Goal: Task Accomplishment & Management: Complete application form

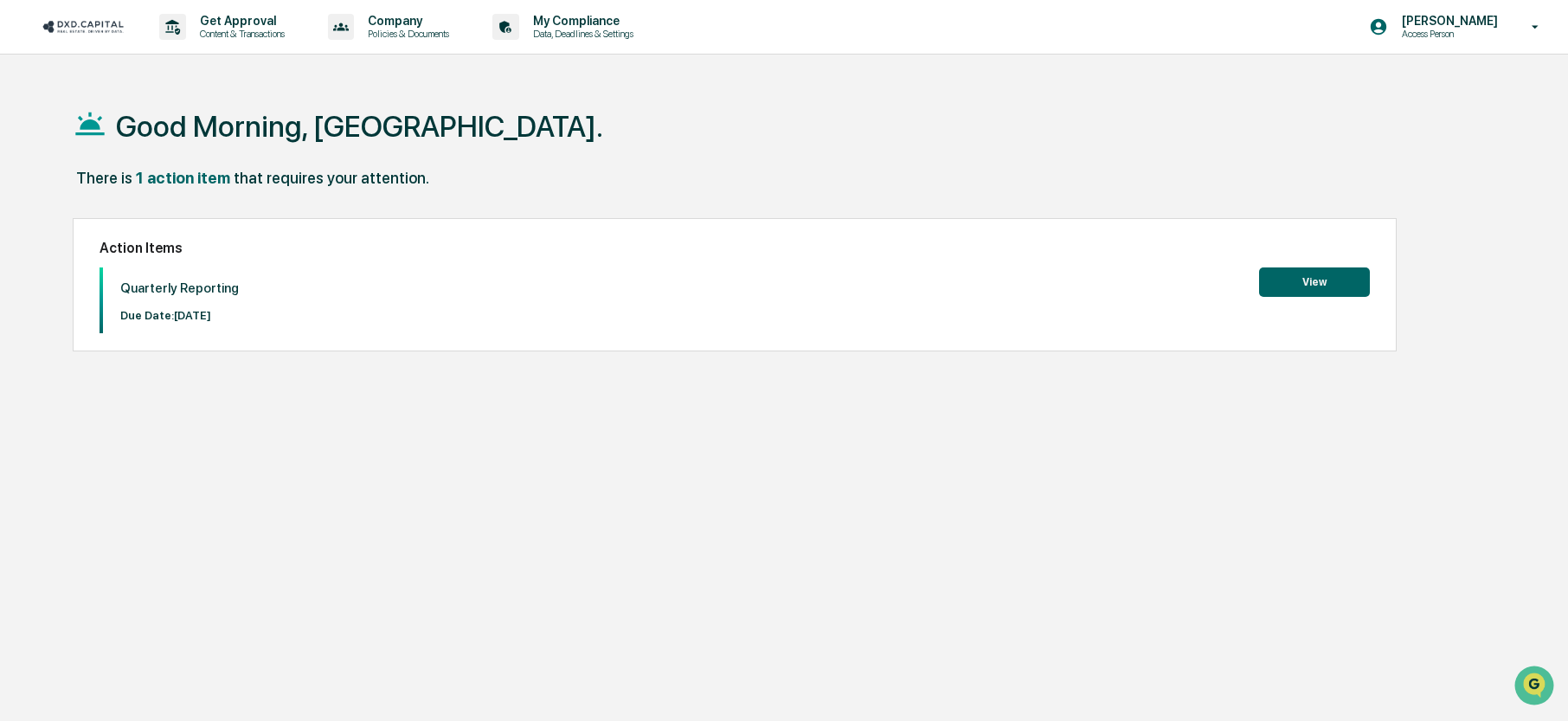
click at [1311, 278] on button "View" at bounding box center [1314, 282] width 111 height 30
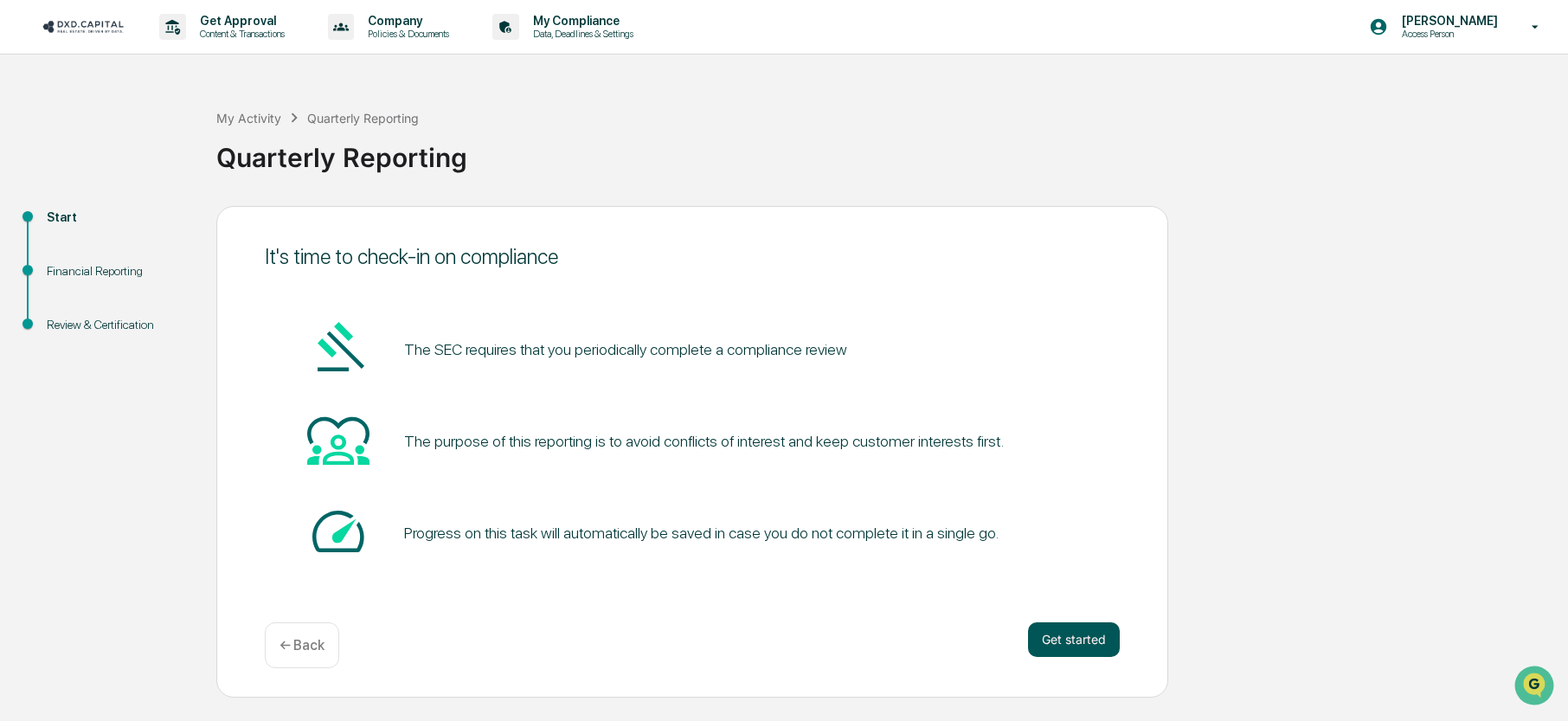
click at [1085, 631] on button "Get started" at bounding box center [1074, 640] width 92 height 35
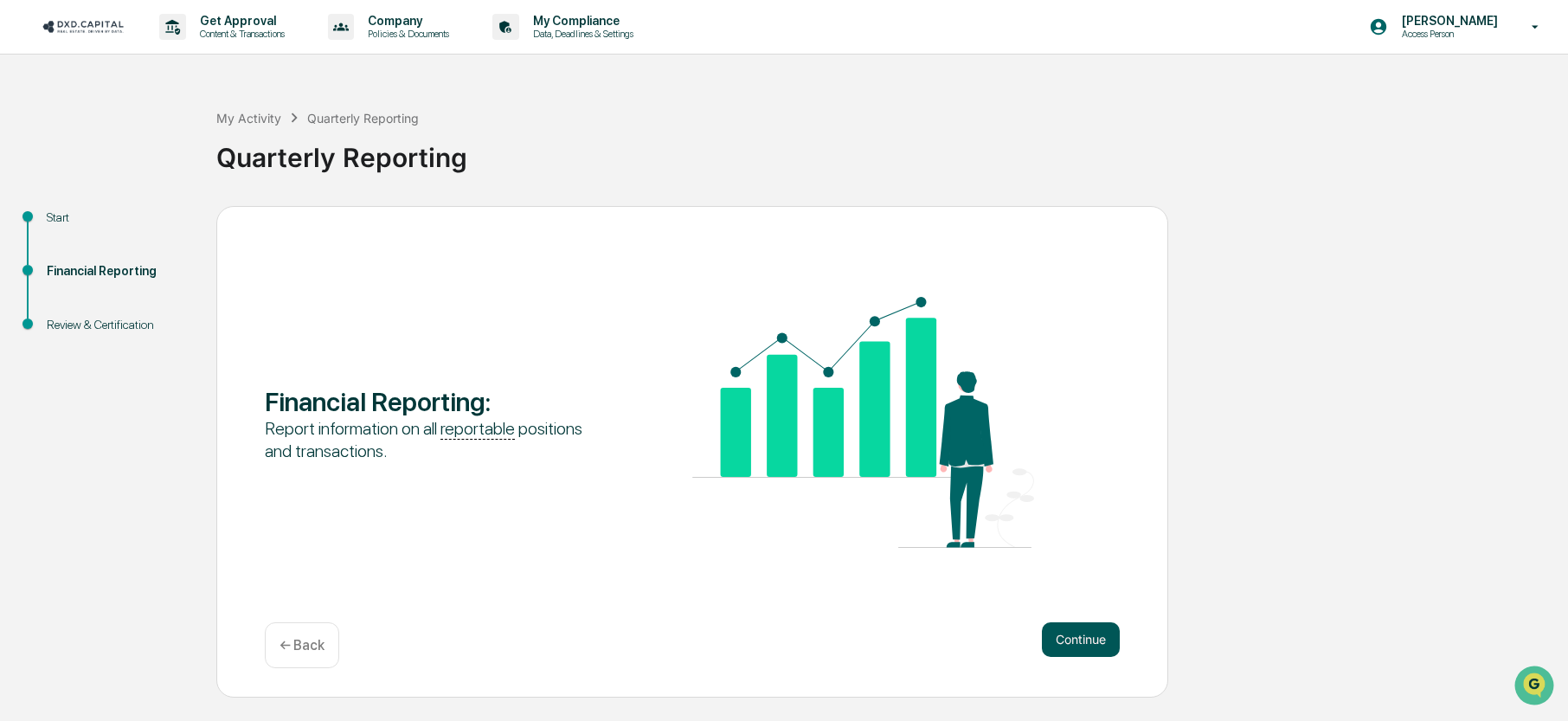
click at [1089, 635] on button "Continue" at bounding box center [1081, 640] width 78 height 35
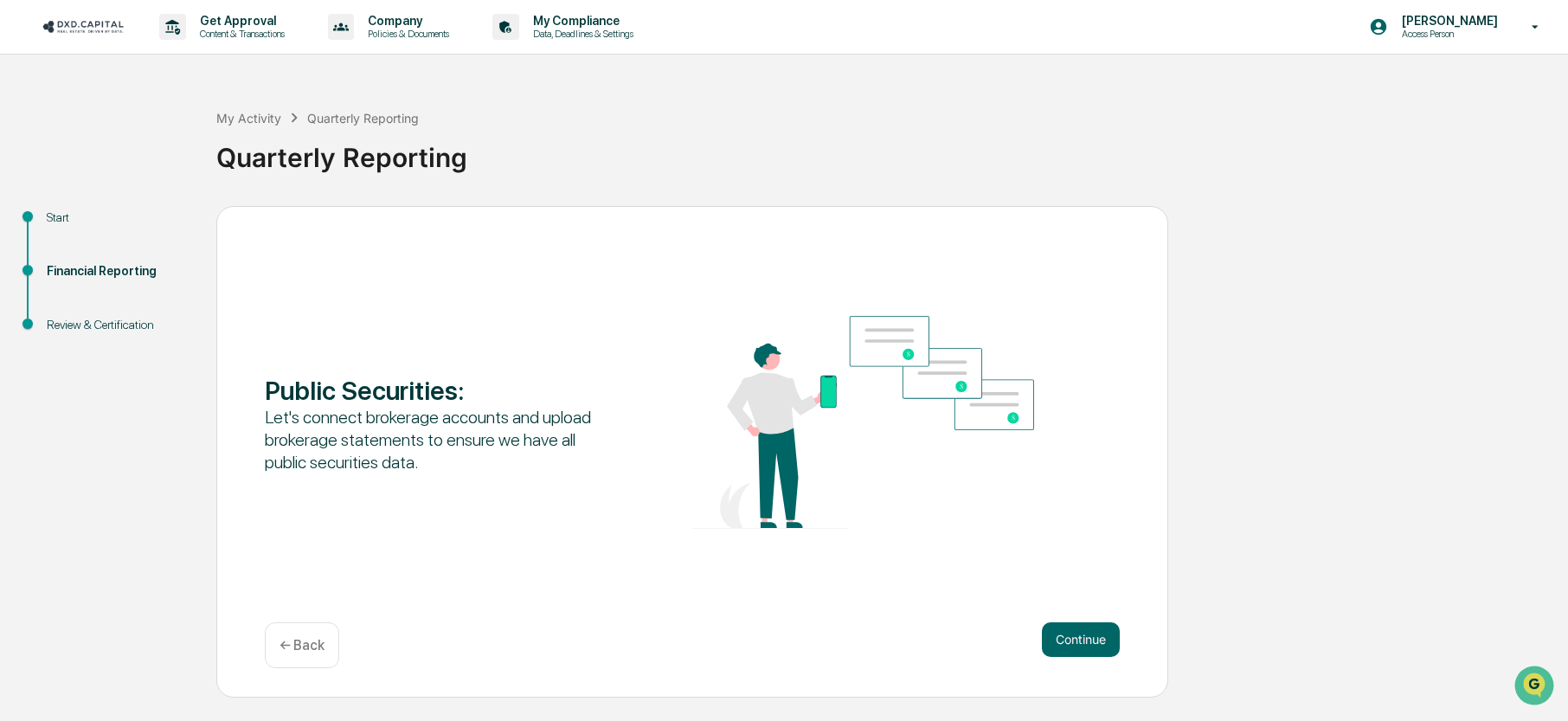
click at [1089, 635] on button "Continue" at bounding box center [1081, 640] width 78 height 35
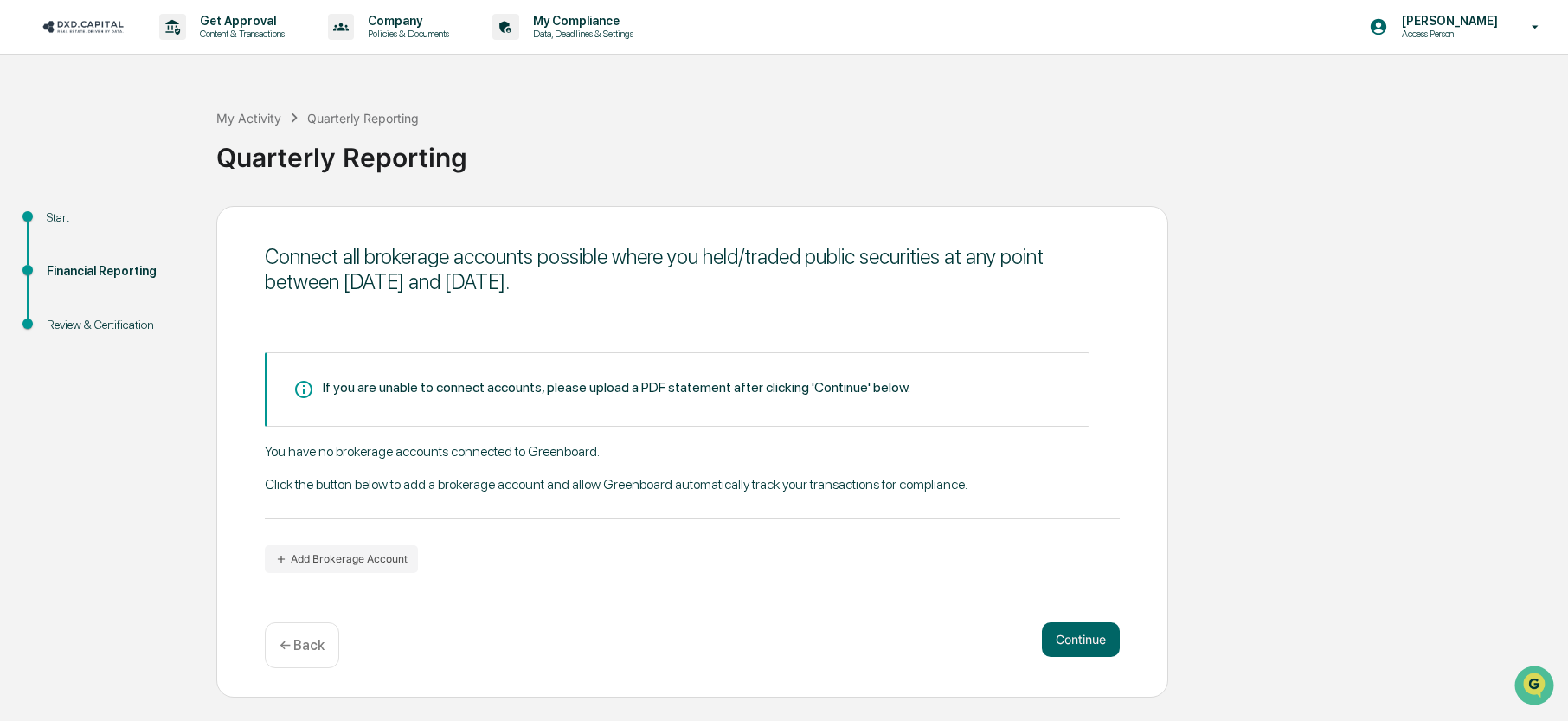
click at [1090, 635] on button "Continue" at bounding box center [1081, 640] width 78 height 35
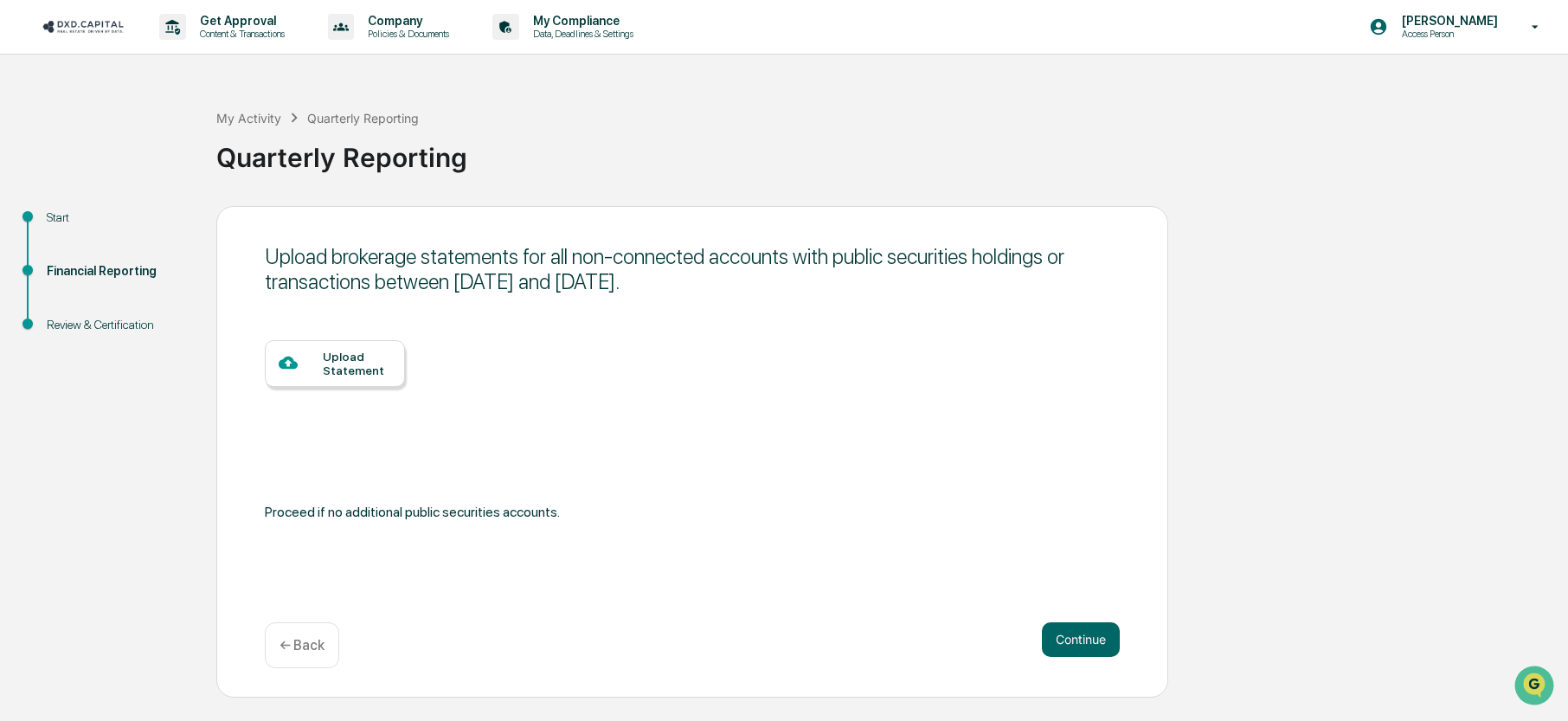
click at [1089, 634] on button "Continue" at bounding box center [1081, 640] width 78 height 35
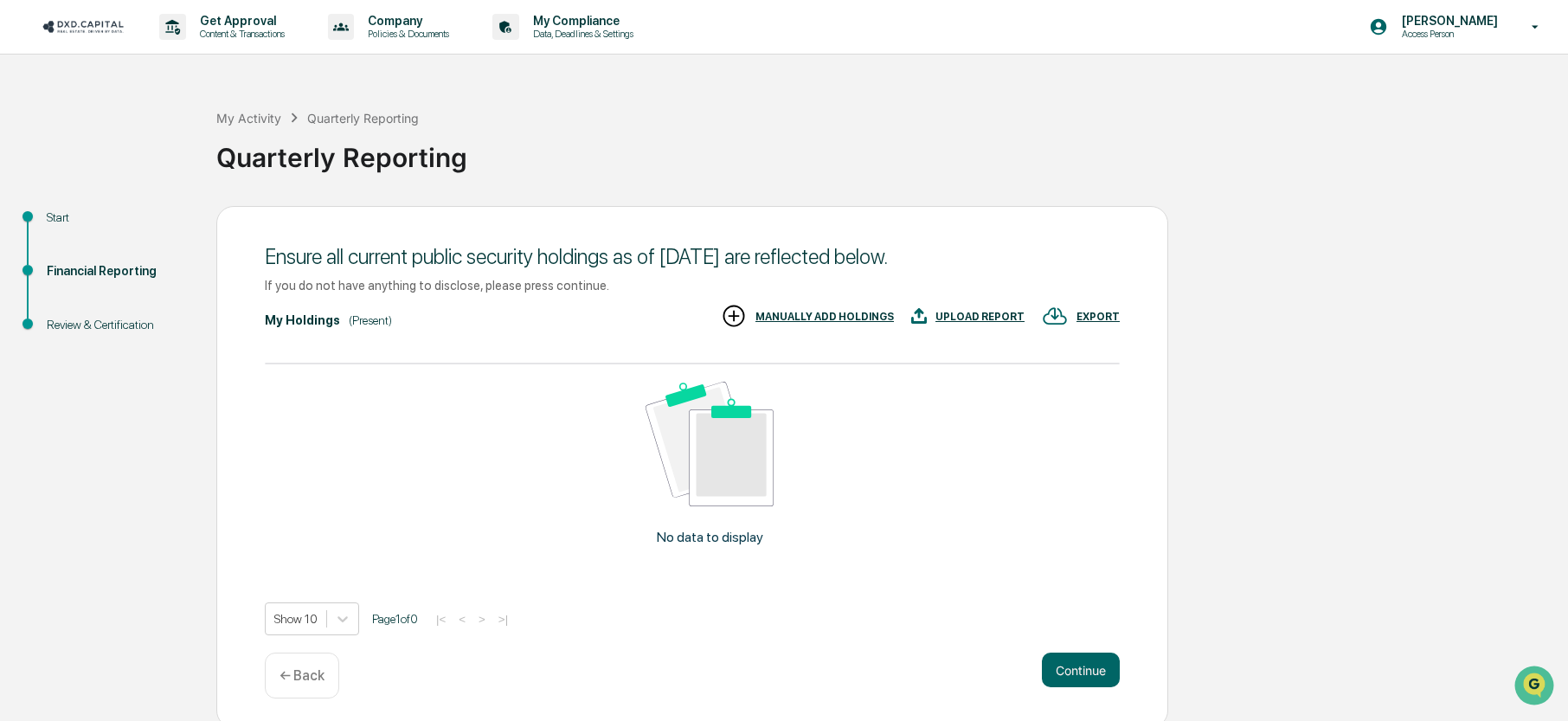
scroll to position [25, 0]
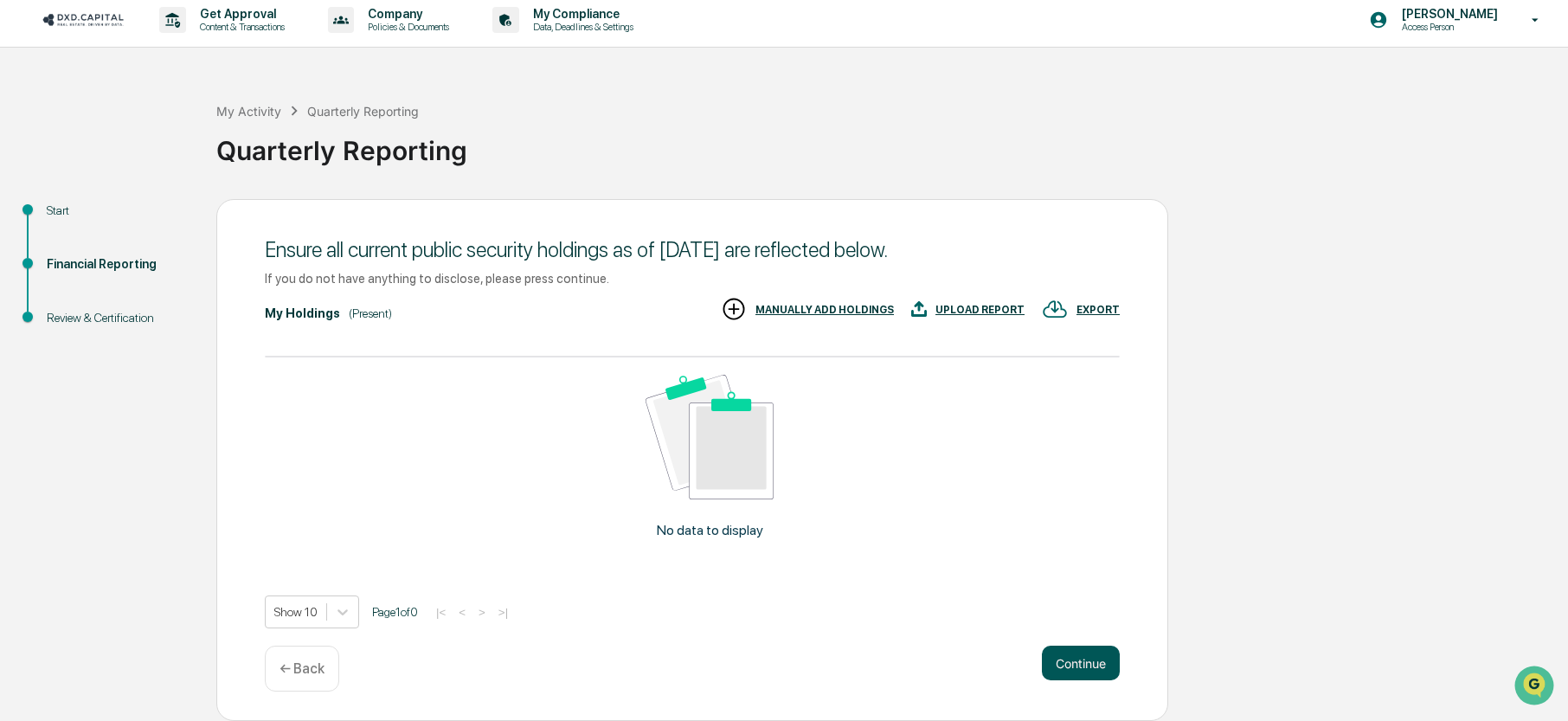
click at [1083, 652] on button "Continue" at bounding box center [1081, 663] width 78 height 35
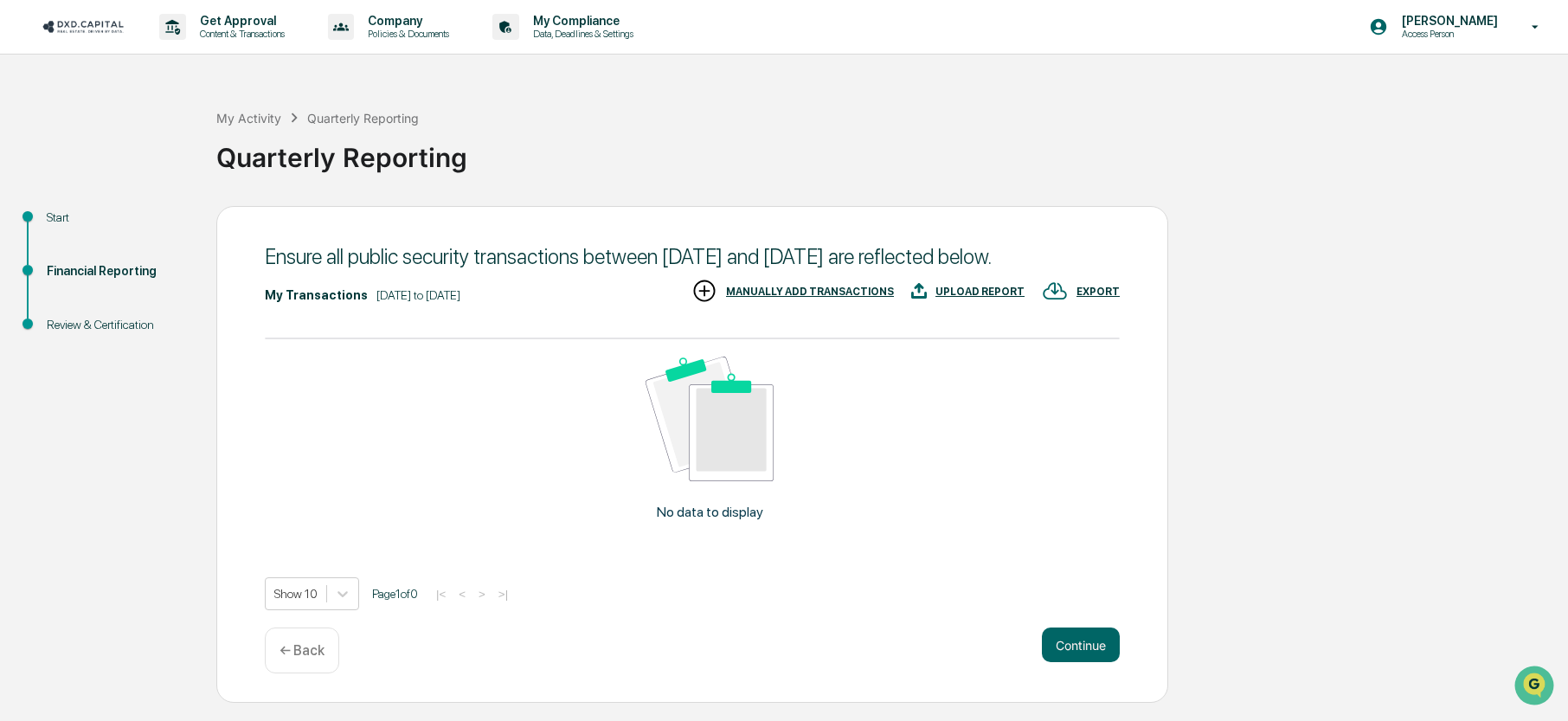
scroll to position [21, 0]
click at [1065, 650] on button "Continue" at bounding box center [1081, 645] width 78 height 35
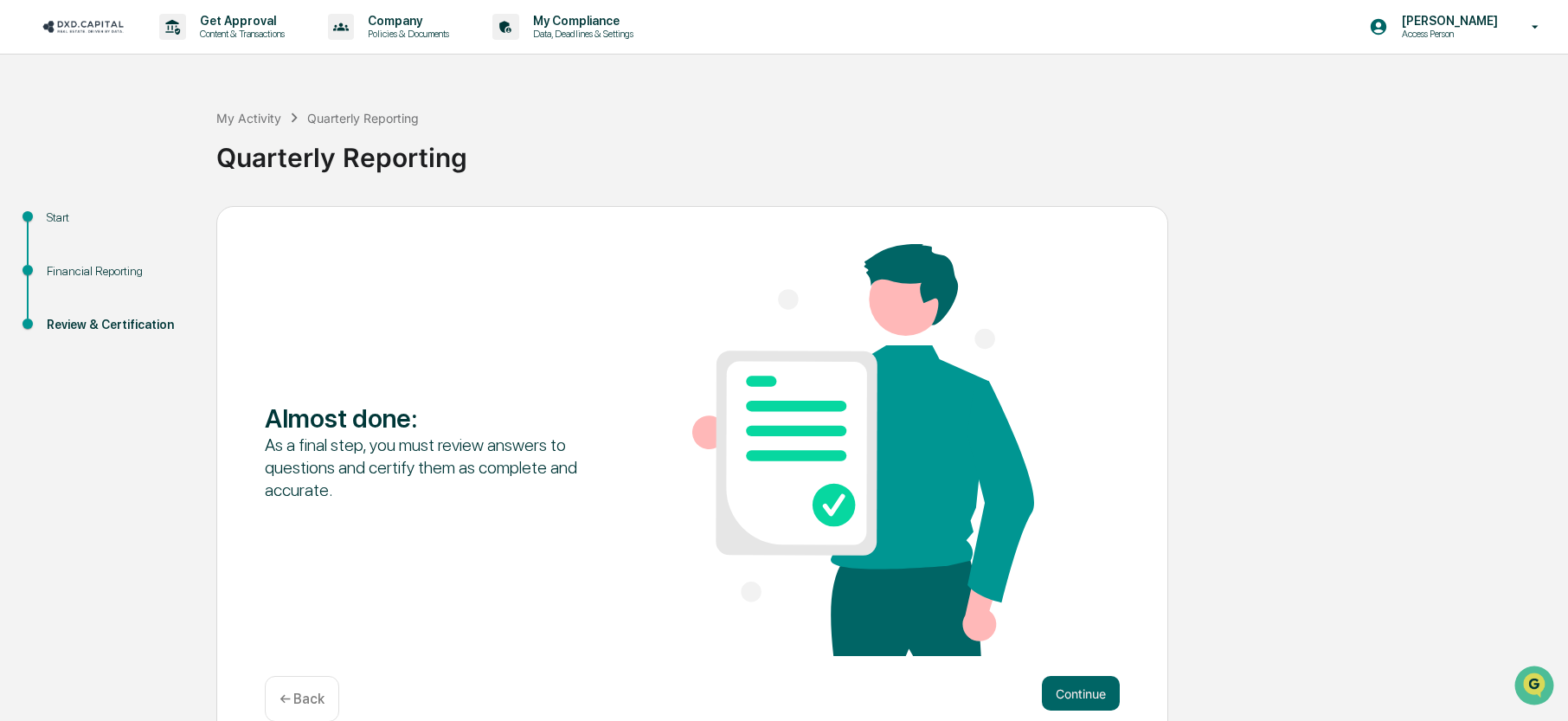
scroll to position [46, 0]
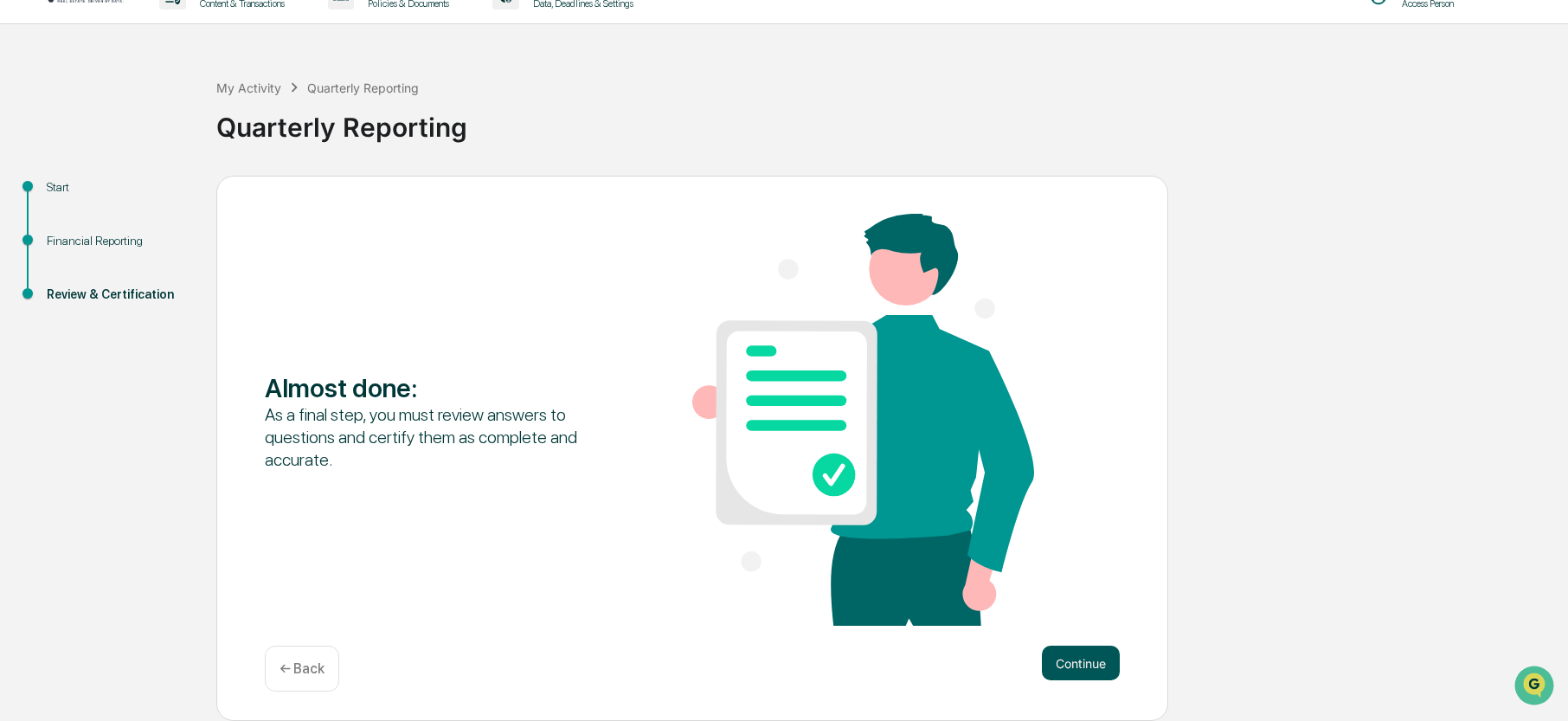
click at [1093, 651] on button "Continue" at bounding box center [1081, 663] width 78 height 35
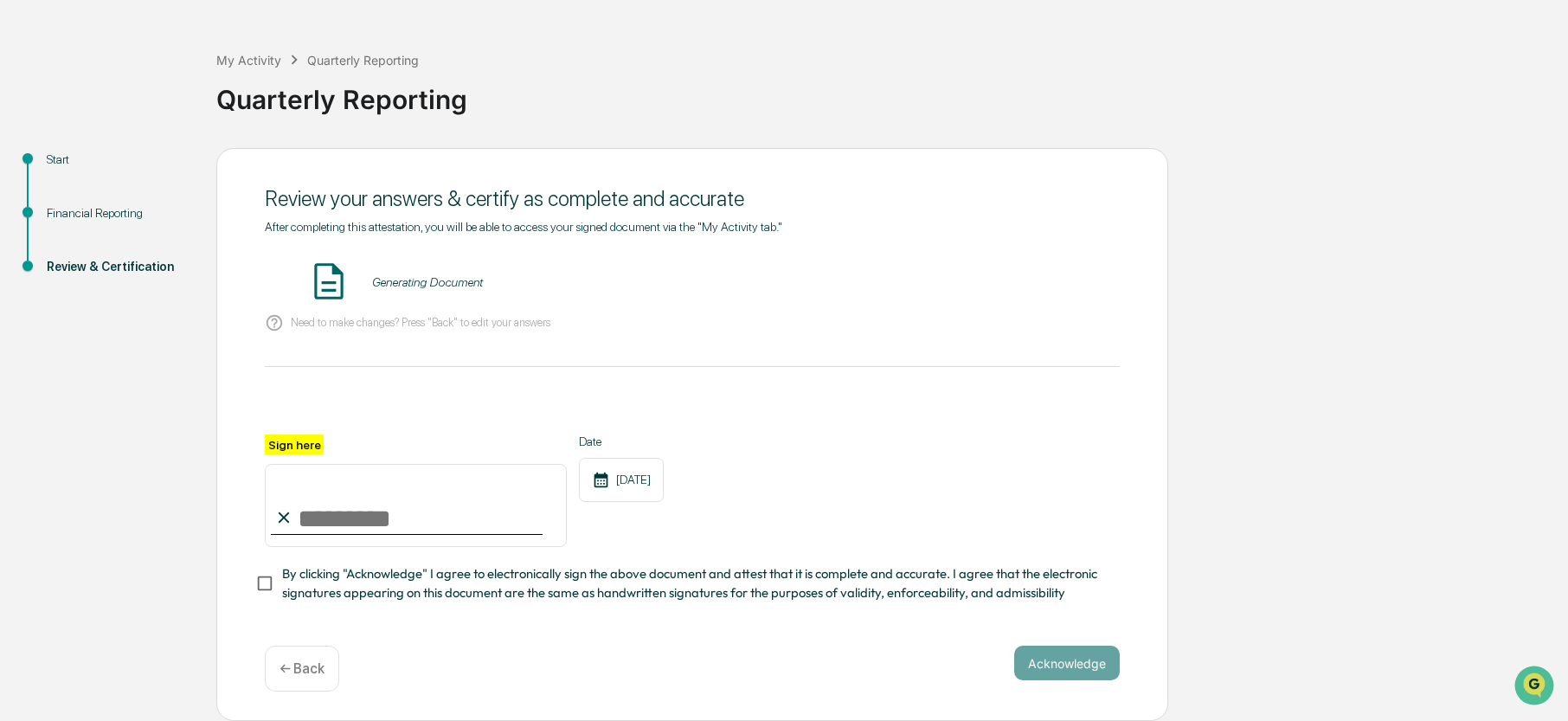
scroll to position [114, 0]
click at [356, 464] on input "Sign here" at bounding box center [416, 505] width 302 height 83
type input "**********"
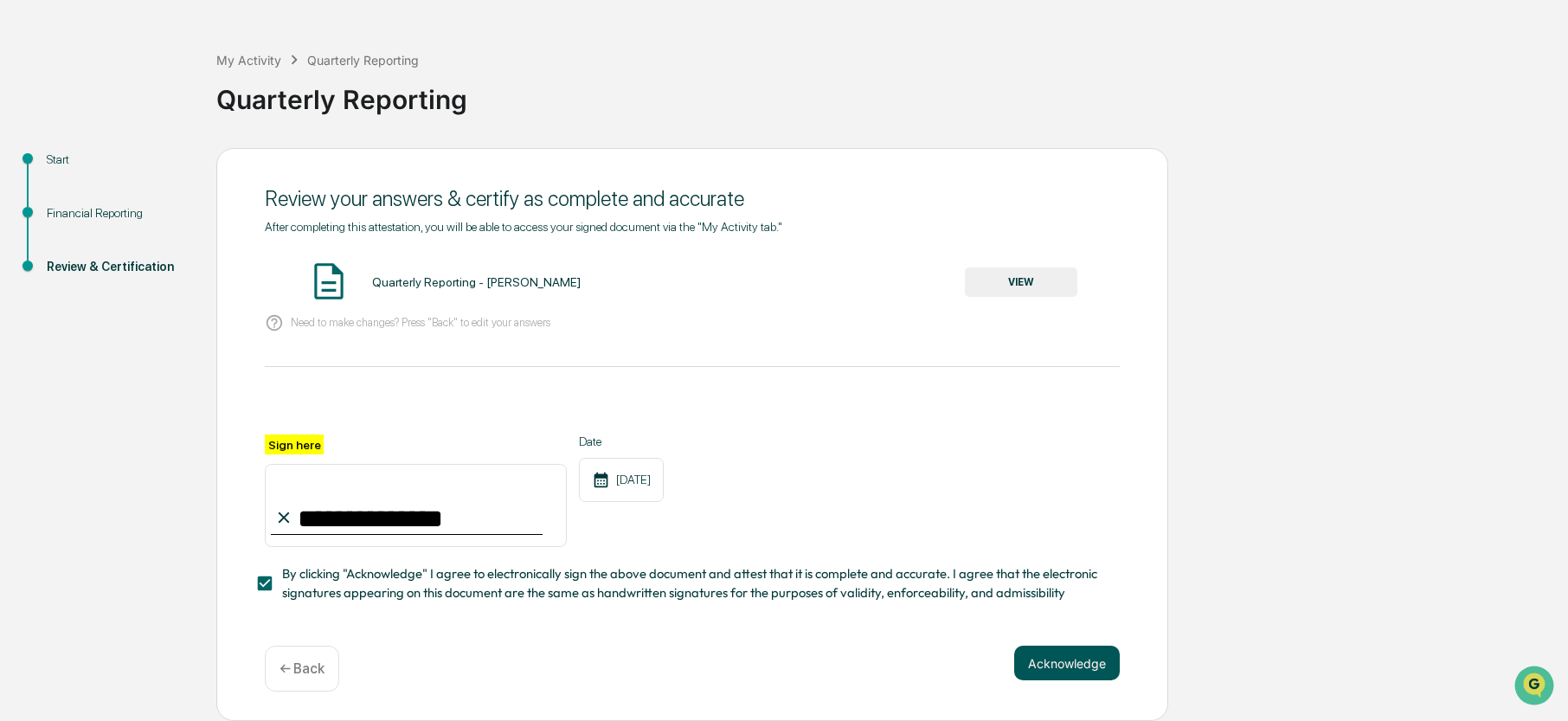
click at [1061, 651] on button "Acknowledge" at bounding box center [1067, 663] width 105 height 35
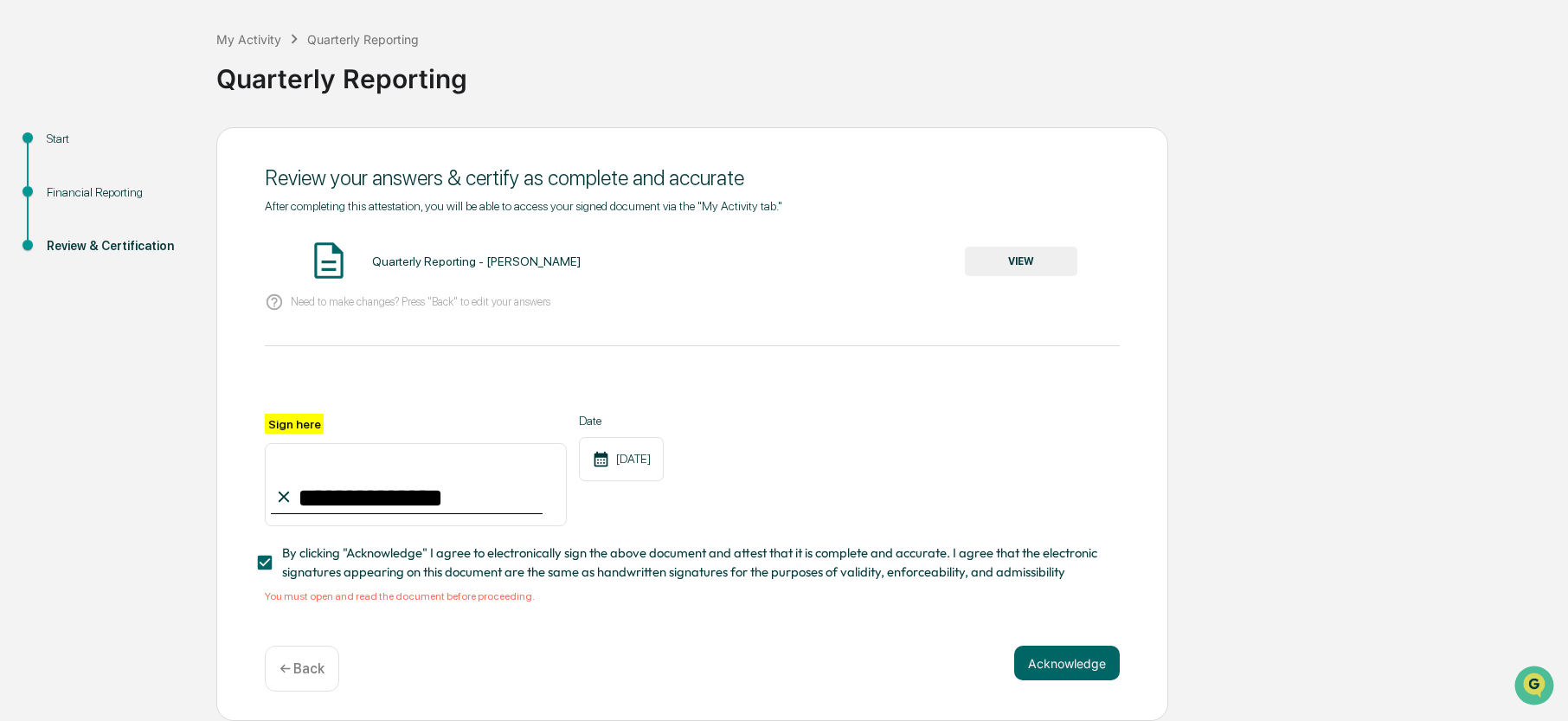
scroll to position [135, 0]
click at [1001, 247] on button "VIEW" at bounding box center [1021, 262] width 112 height 30
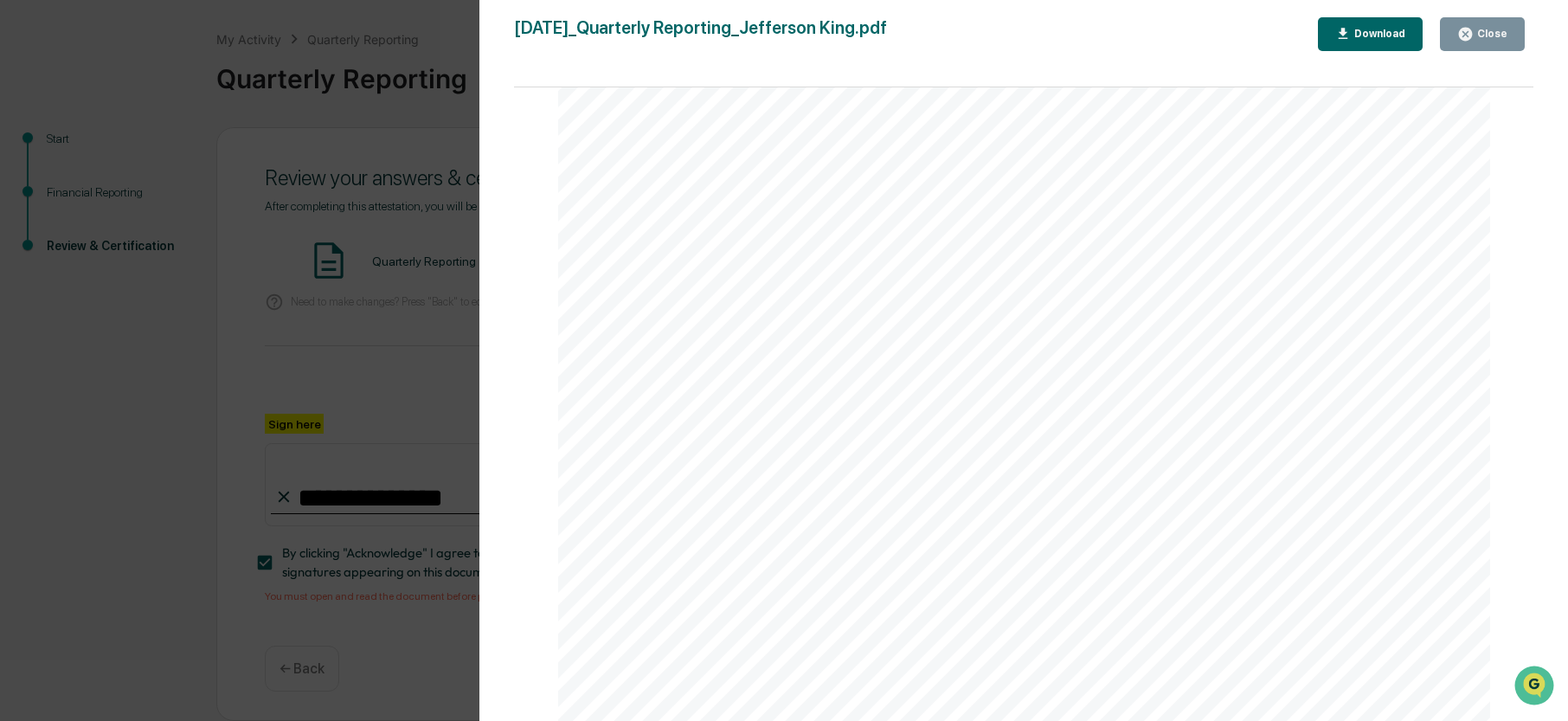
scroll to position [3487, 0]
click at [1487, 27] on div "Close" at bounding box center [1483, 34] width 51 height 17
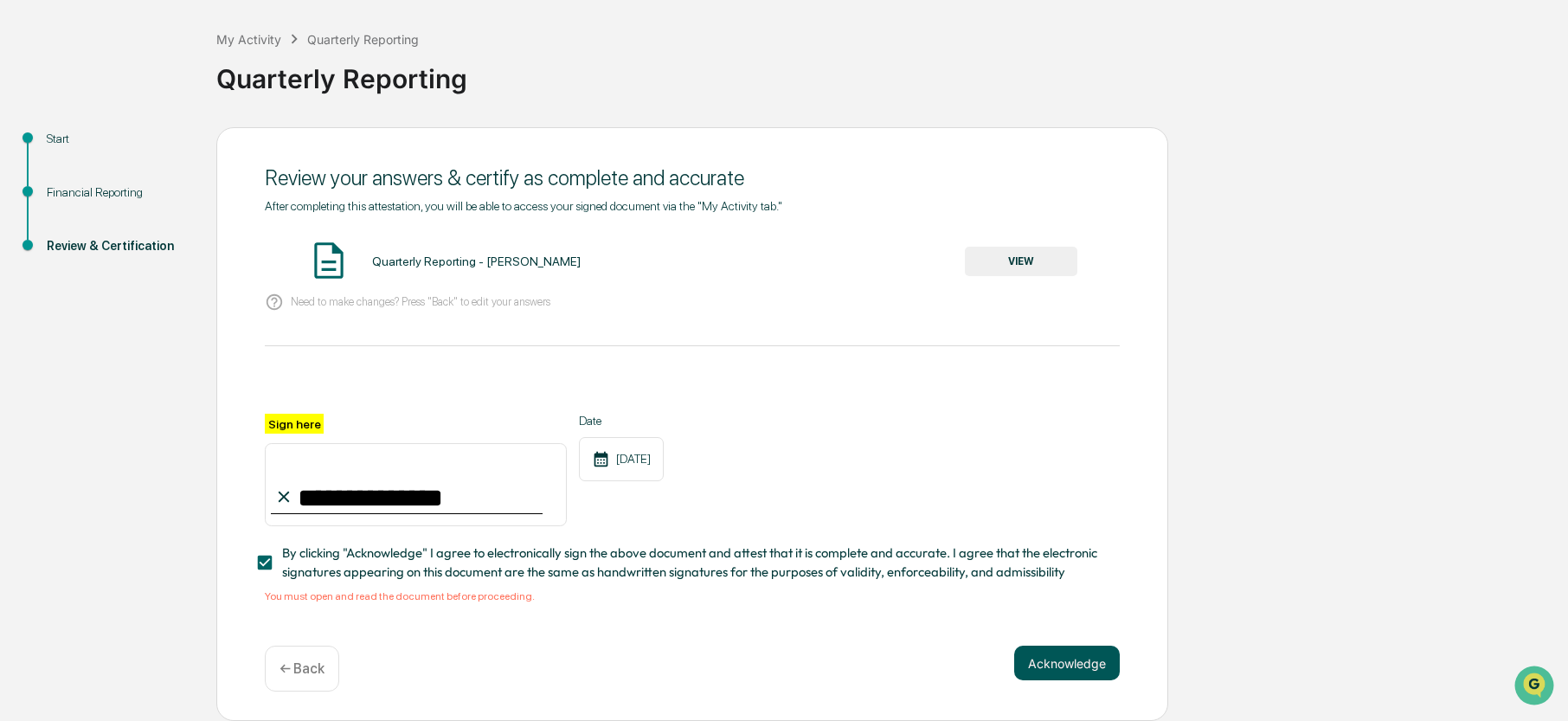
click at [1050, 654] on button "Acknowledge" at bounding box center [1067, 663] width 105 height 35
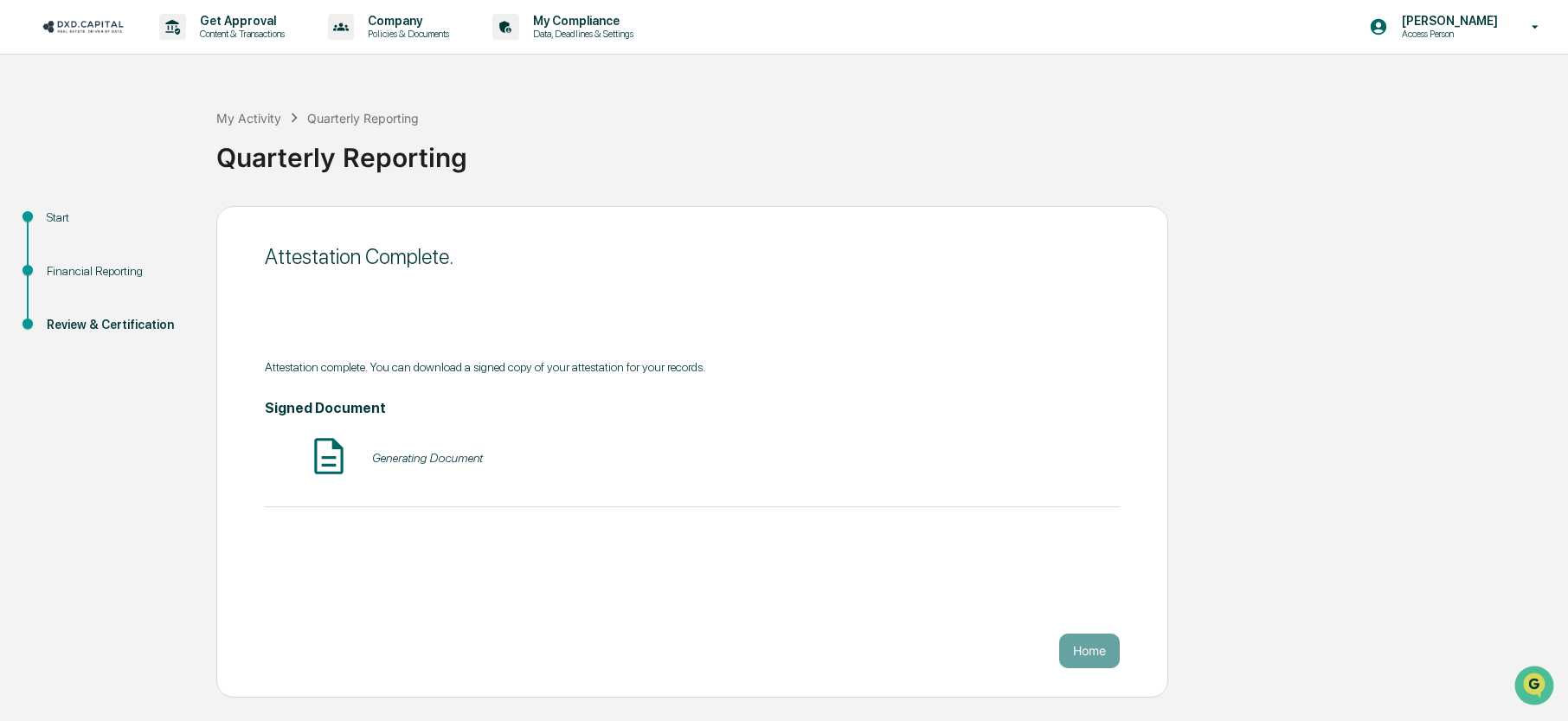
scroll to position [0, 0]
